Goal: Find specific page/section: Find specific page/section

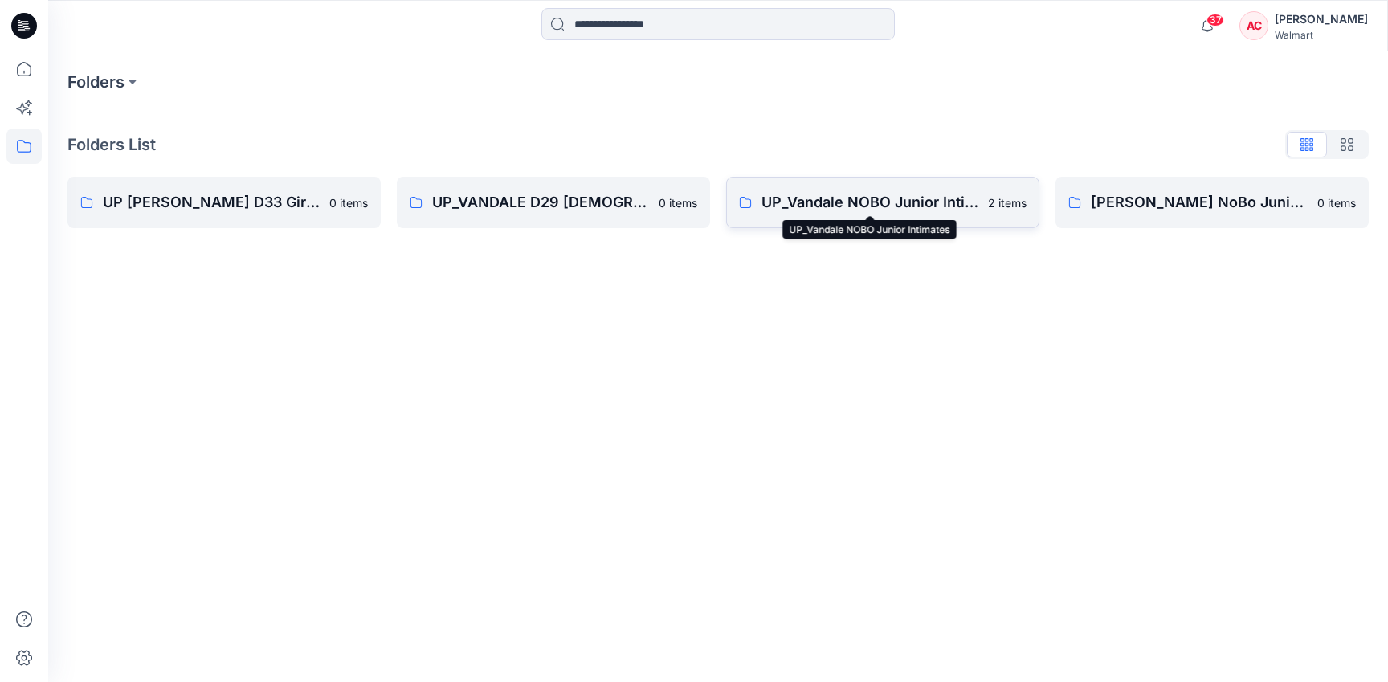
click at [852, 204] on p "UP_Vandale NOBO Junior Intimates" at bounding box center [870, 202] width 217 height 22
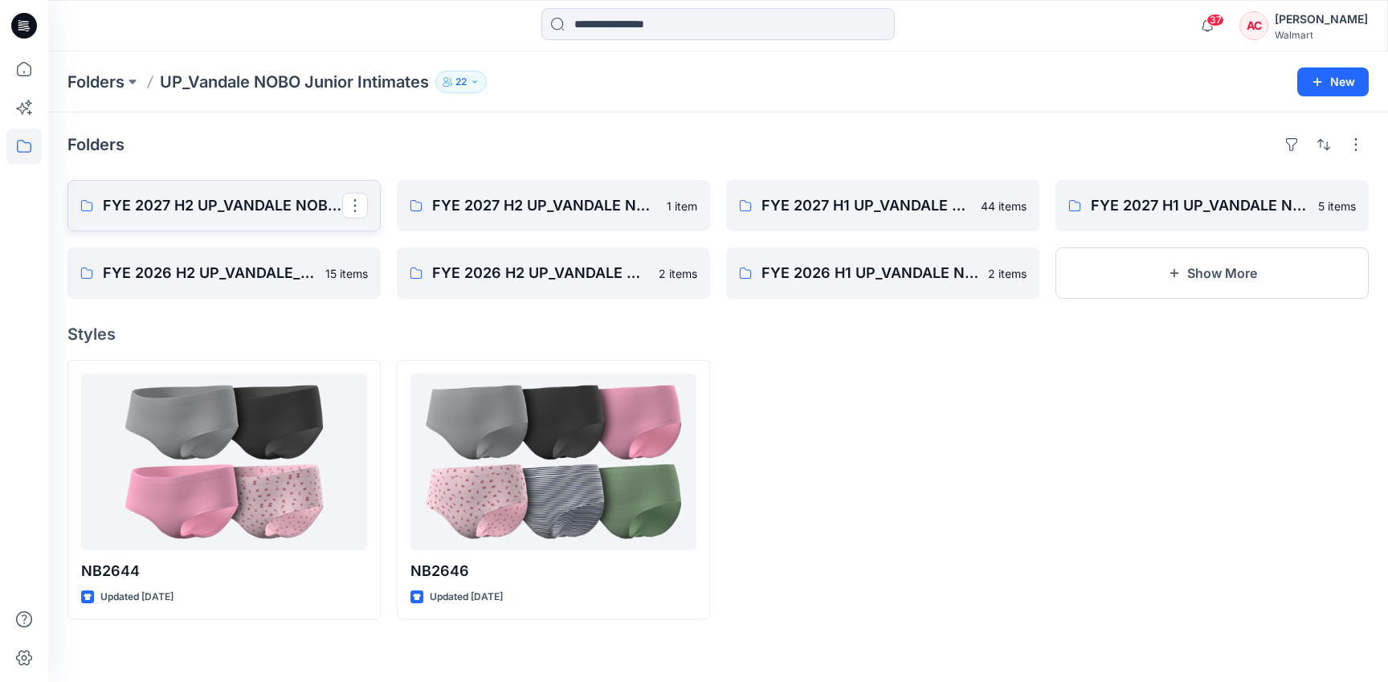
click at [292, 214] on p "FYE 2027 H2 UP_VANDALE NOBO PANTIES" at bounding box center [222, 205] width 239 height 22
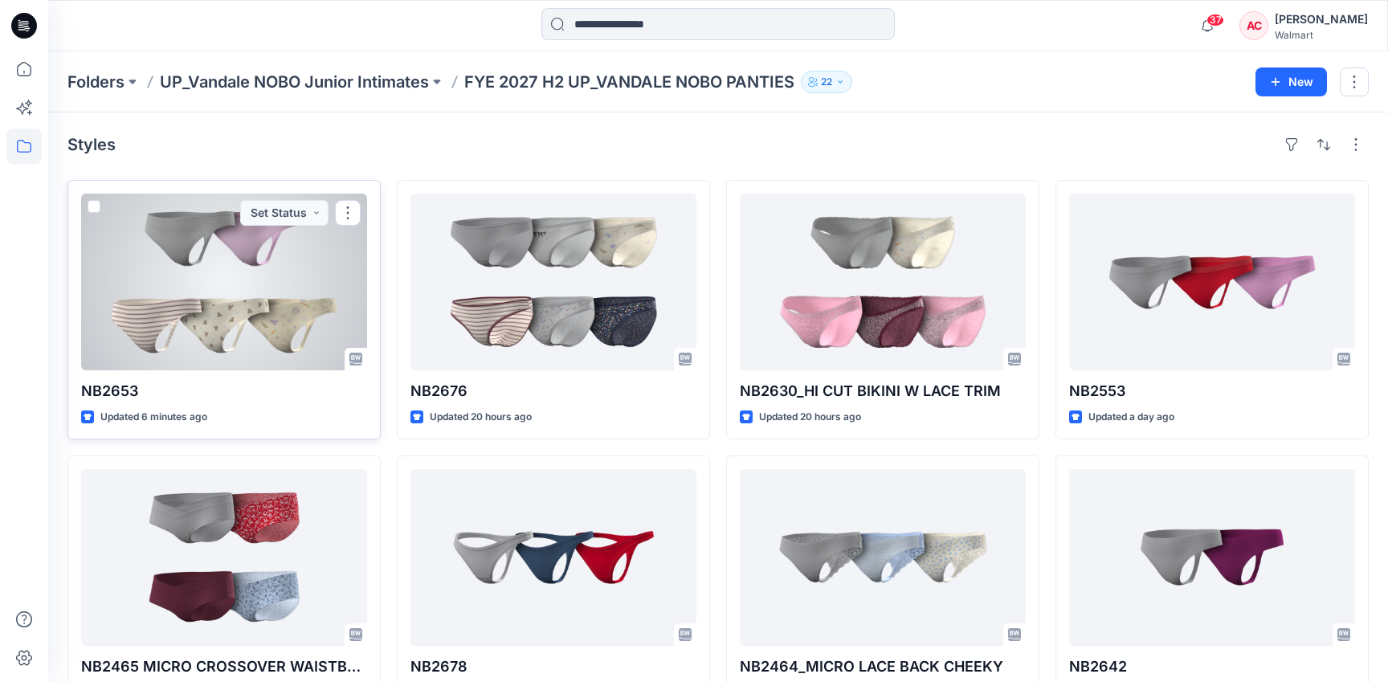
click at [243, 332] on div at bounding box center [224, 282] width 286 height 177
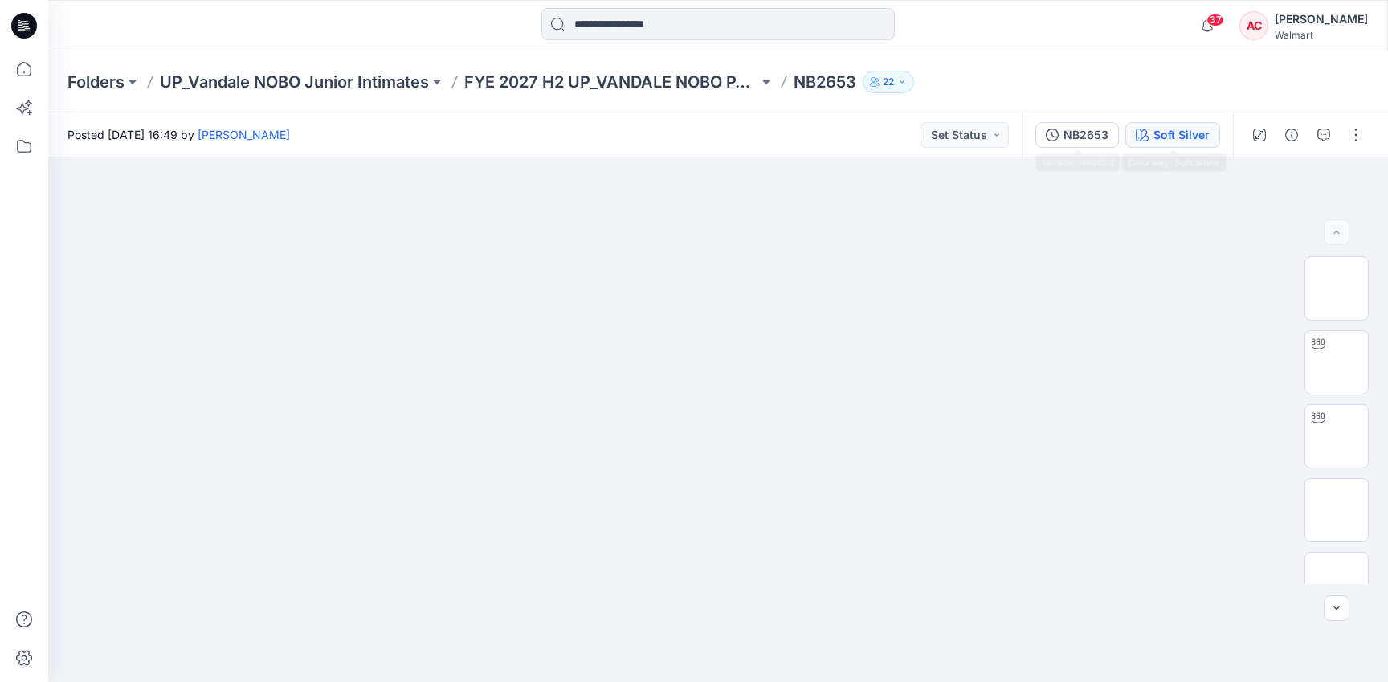
click at [1165, 133] on div "Soft Silver" at bounding box center [1182, 135] width 56 height 18
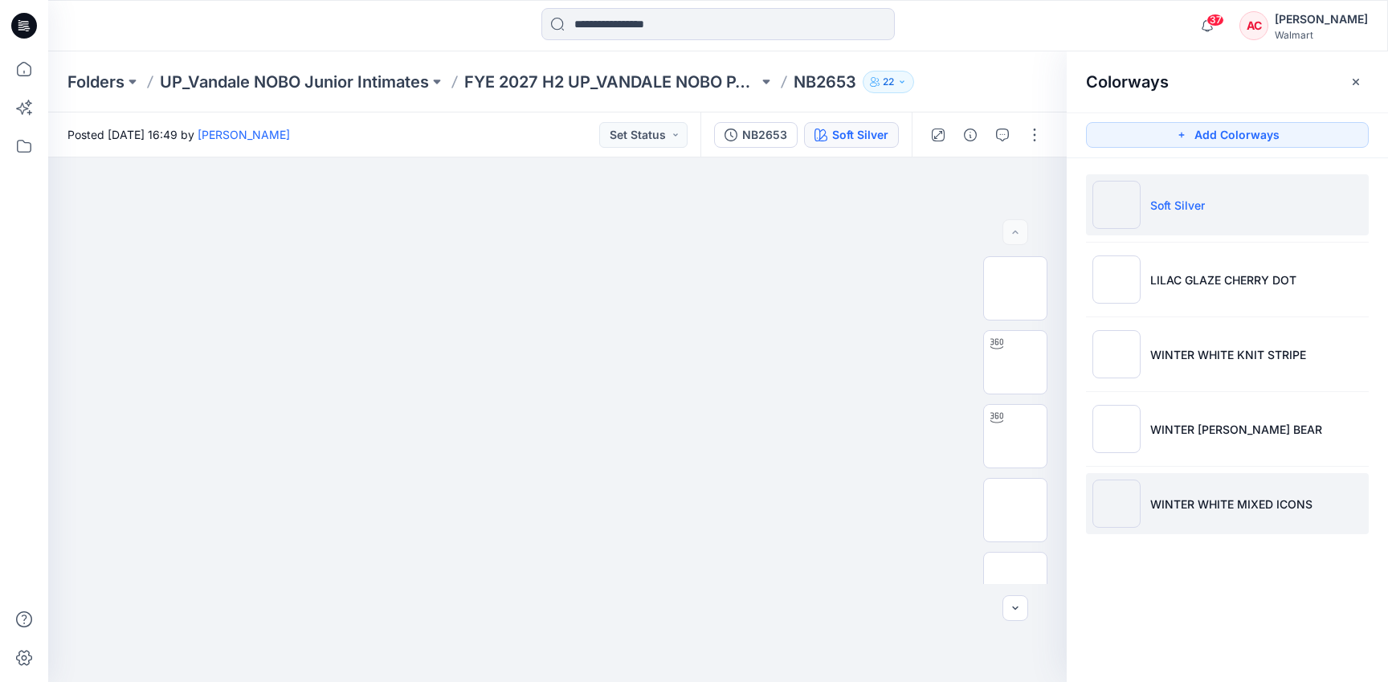
click at [1194, 519] on li "WINTER WHITE MIXED ICONS" at bounding box center [1227, 503] width 283 height 61
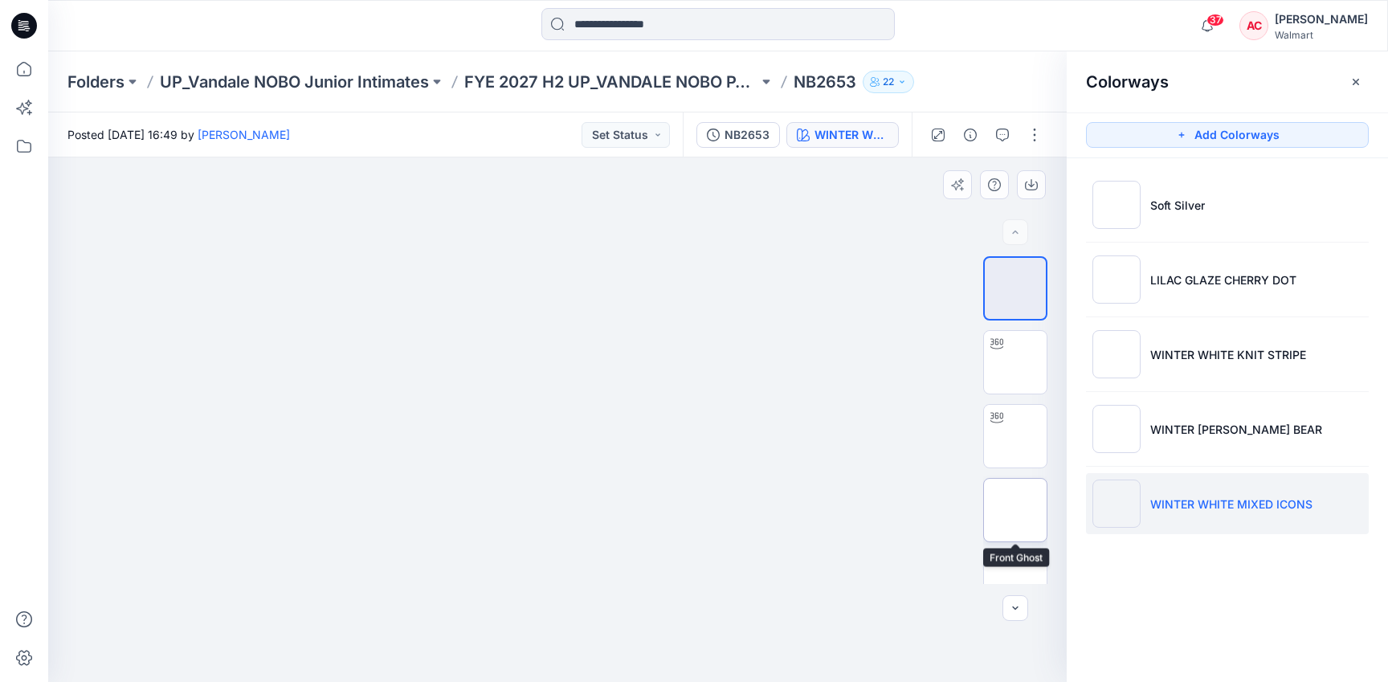
click at [1015, 510] on img at bounding box center [1015, 510] width 0 height 0
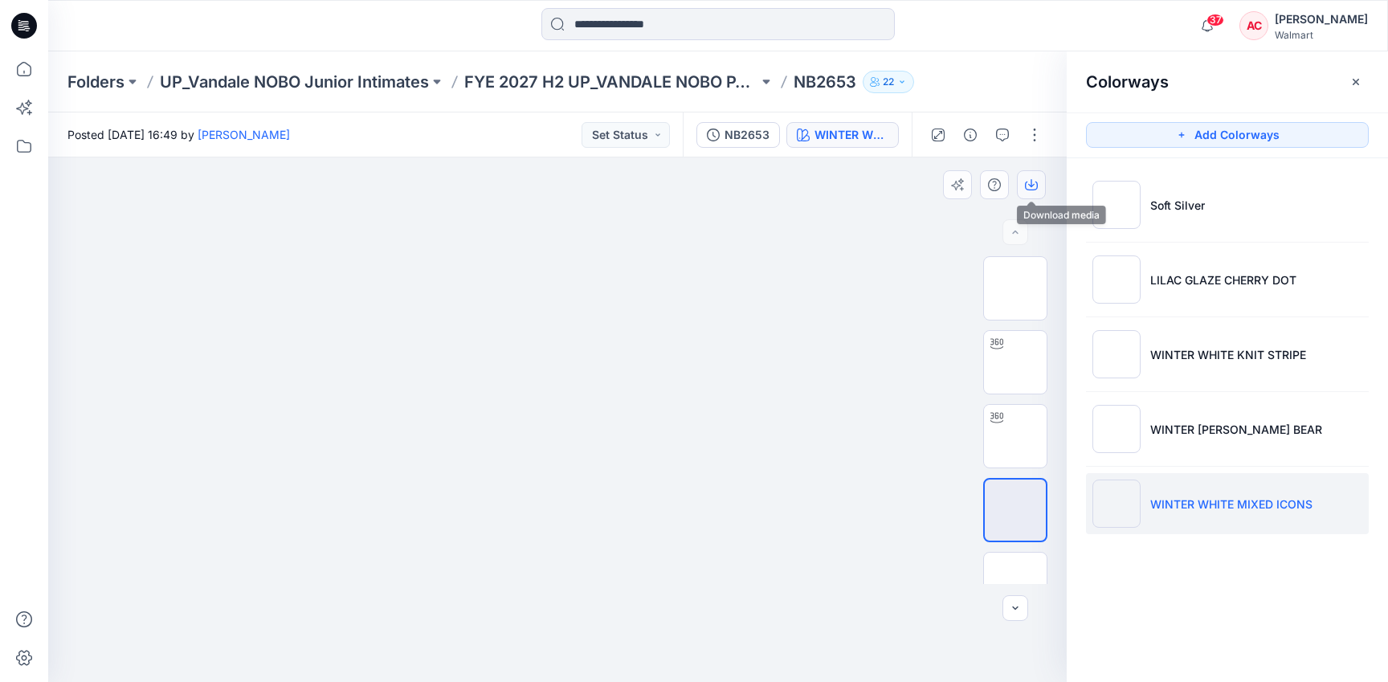
click at [1031, 178] on icon "button" at bounding box center [1031, 184] width 13 height 13
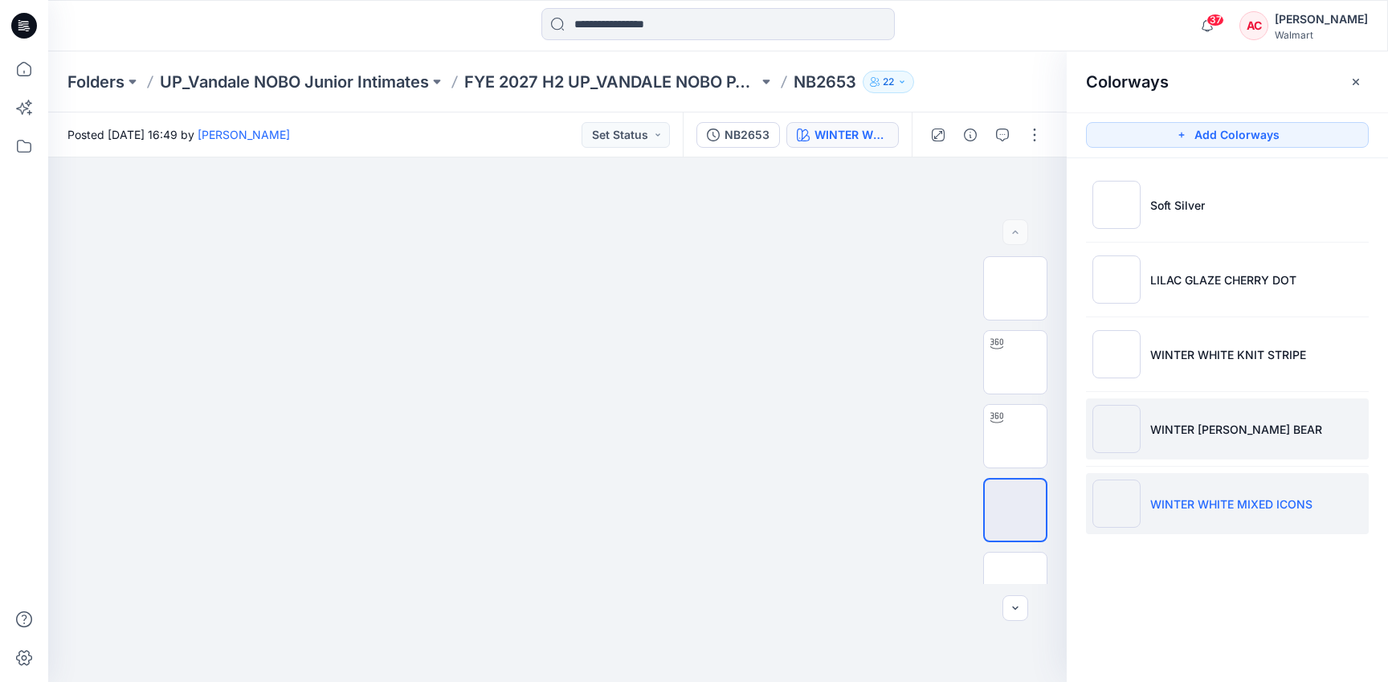
click at [1200, 447] on li "WINTER [PERSON_NAME] BEAR" at bounding box center [1227, 428] width 283 height 61
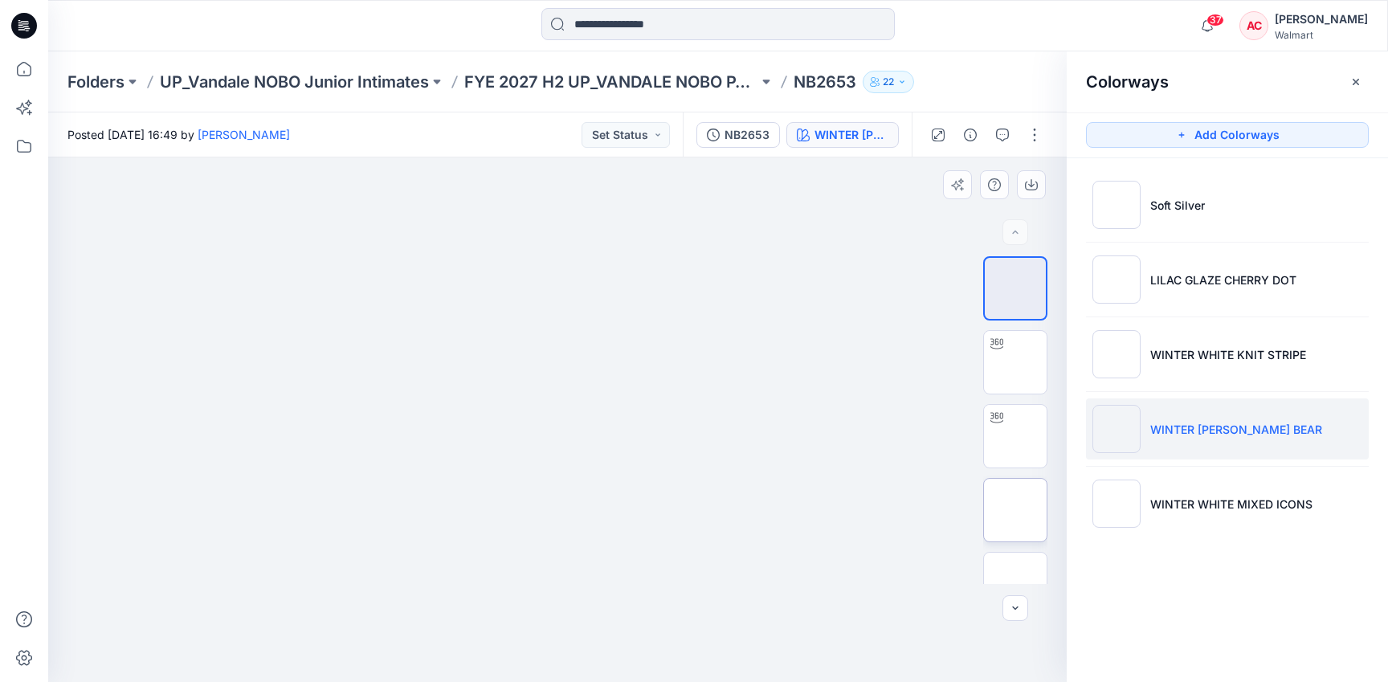
click at [1015, 510] on img at bounding box center [1015, 510] width 0 height 0
click at [1039, 182] on button "button" at bounding box center [1031, 184] width 29 height 29
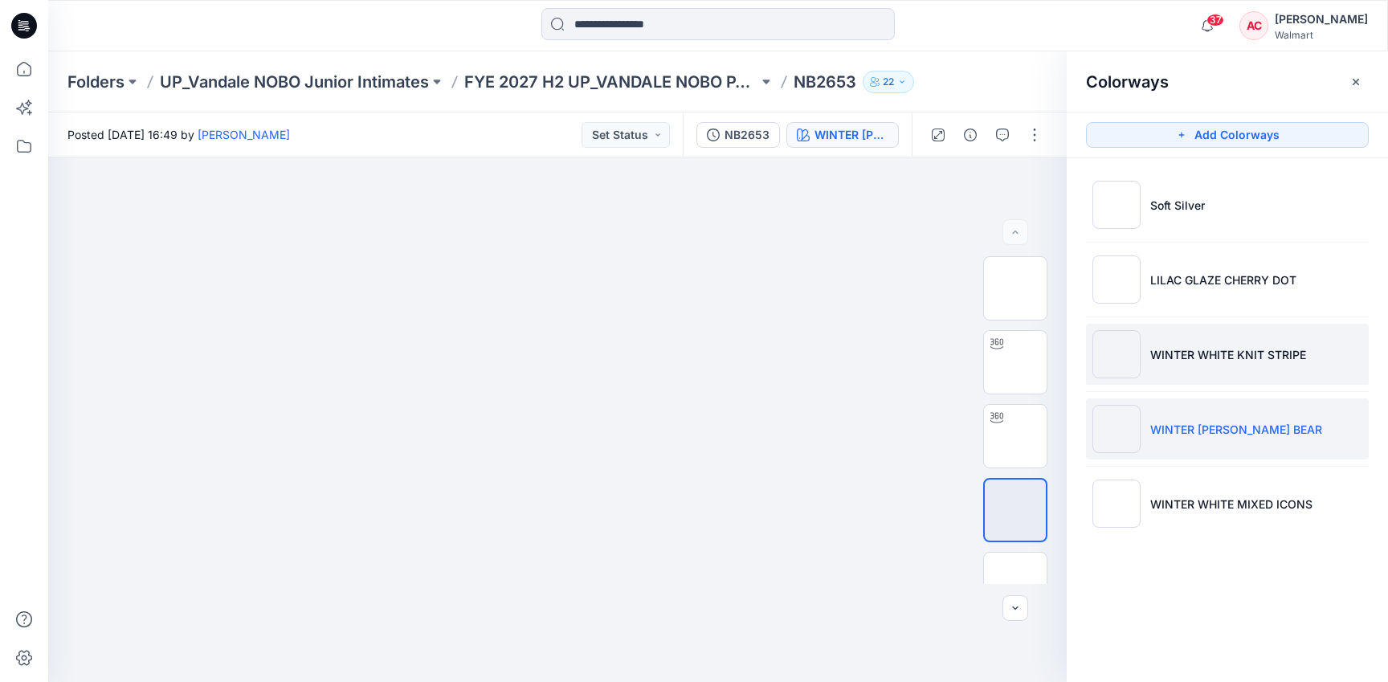
click at [1138, 356] on img at bounding box center [1117, 354] width 48 height 48
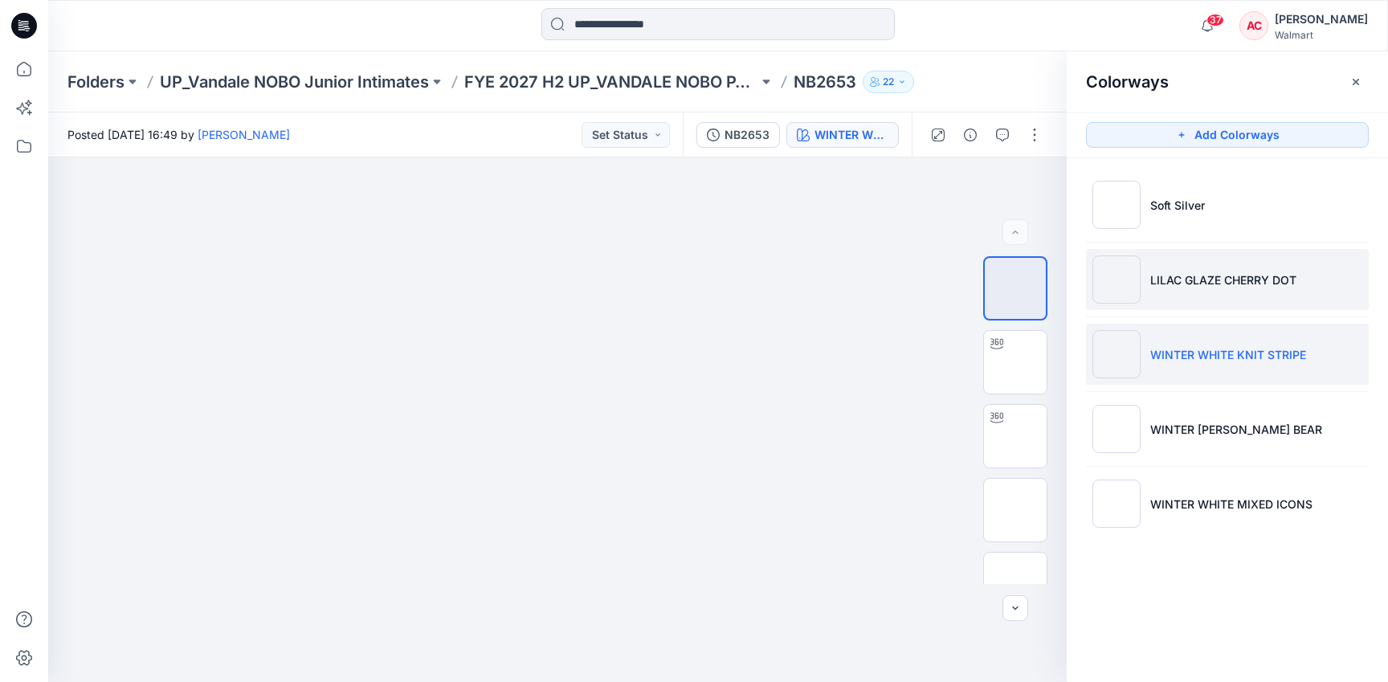
click at [1179, 287] on p "LILAC GLAZE CHERRY DOT" at bounding box center [1223, 280] width 146 height 17
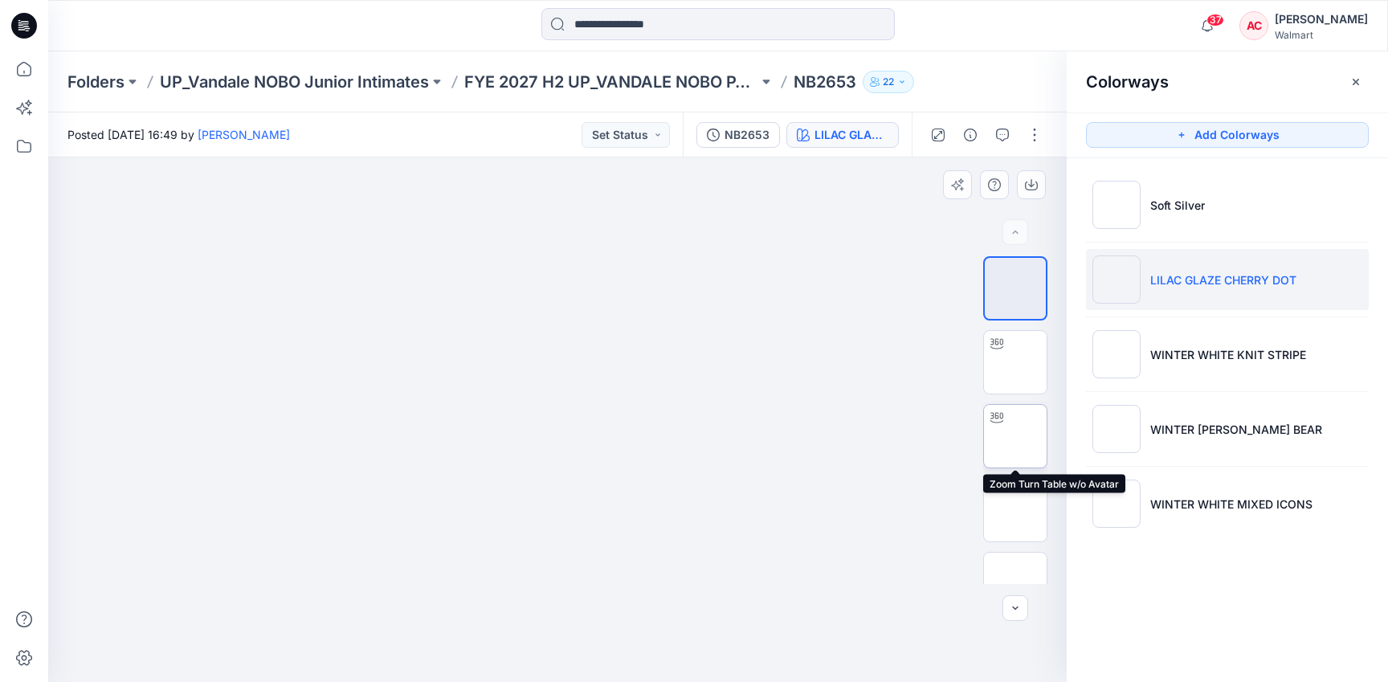
click at [1015, 436] on img at bounding box center [1015, 436] width 0 height 0
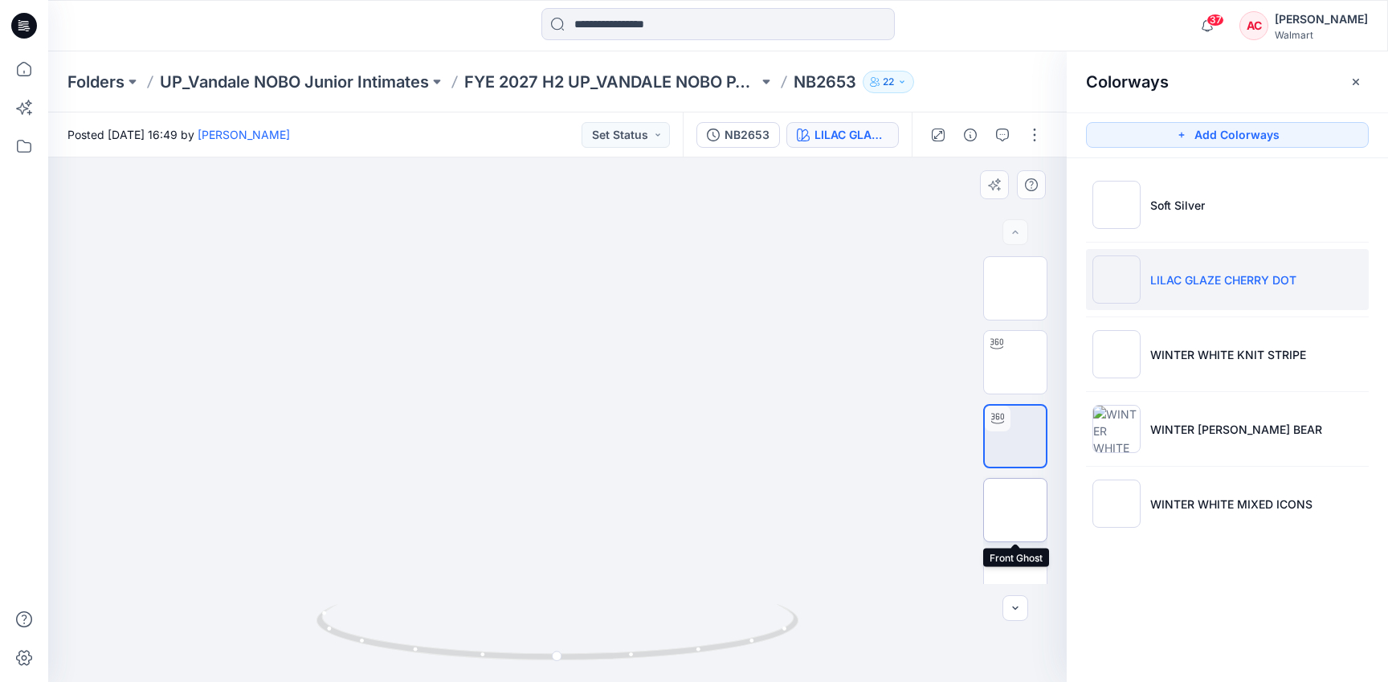
click at [1015, 510] on img at bounding box center [1015, 510] width 0 height 0
